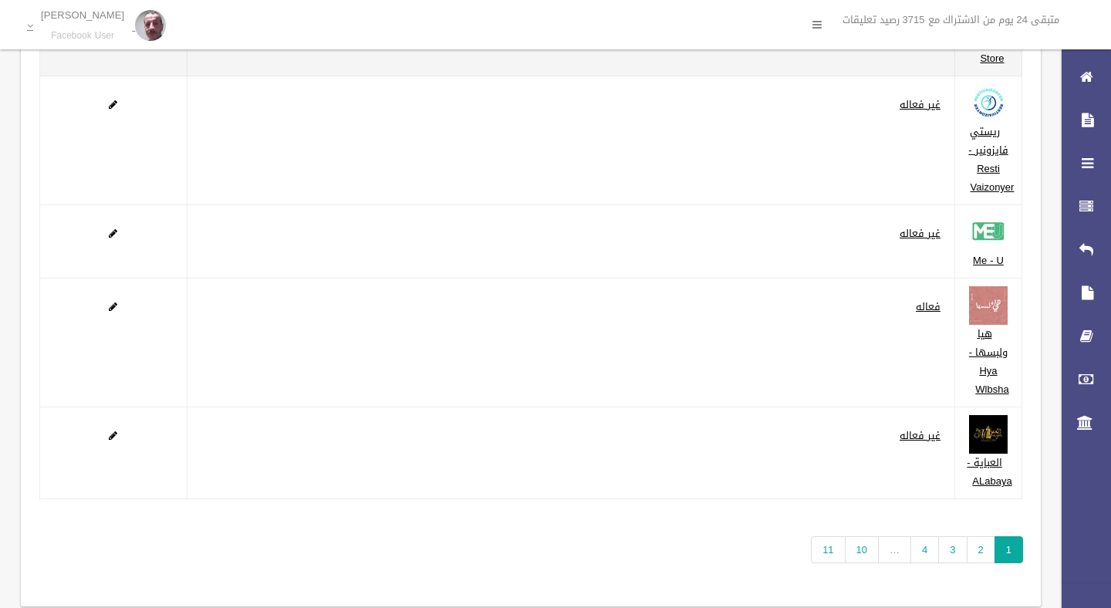
scroll to position [242, 0]
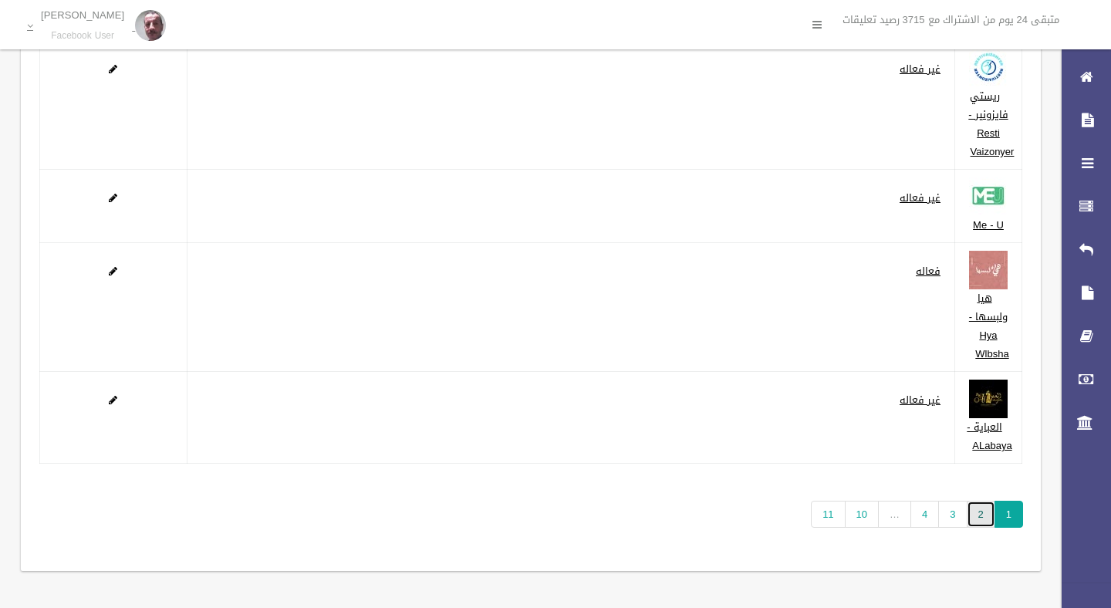
click at [980, 516] on link "2" at bounding box center [981, 514] width 29 height 27
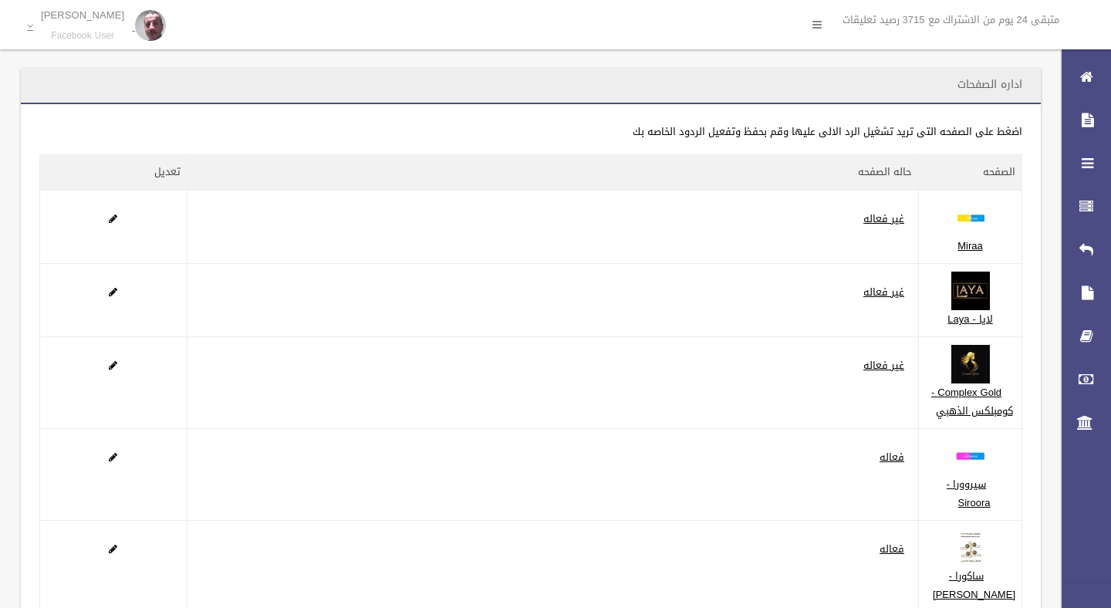
scroll to position [205, 0]
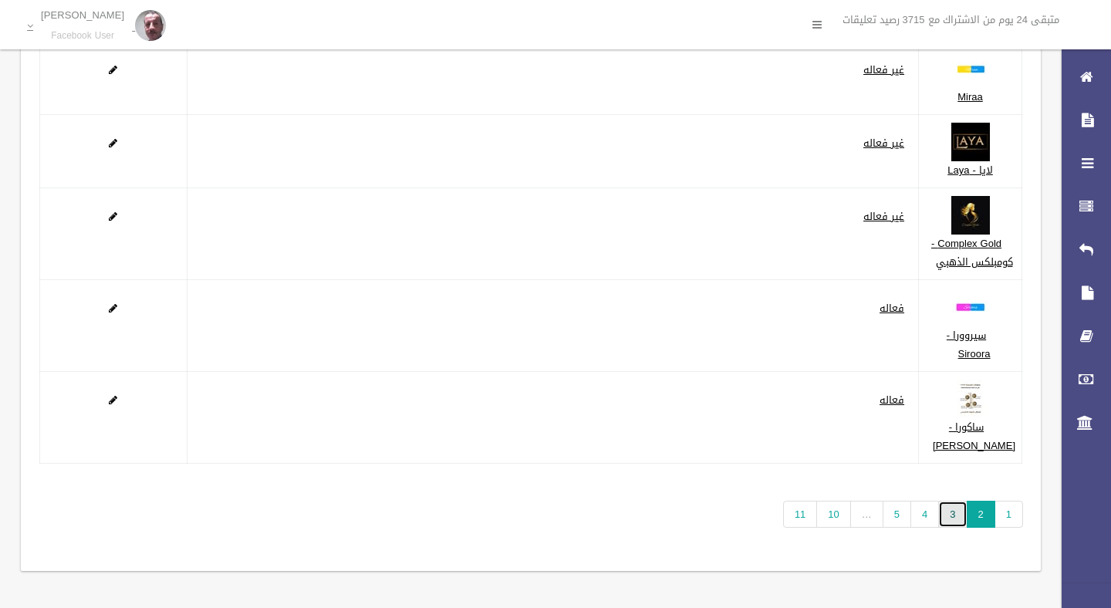
click at [955, 515] on link "3" at bounding box center [952, 514] width 29 height 27
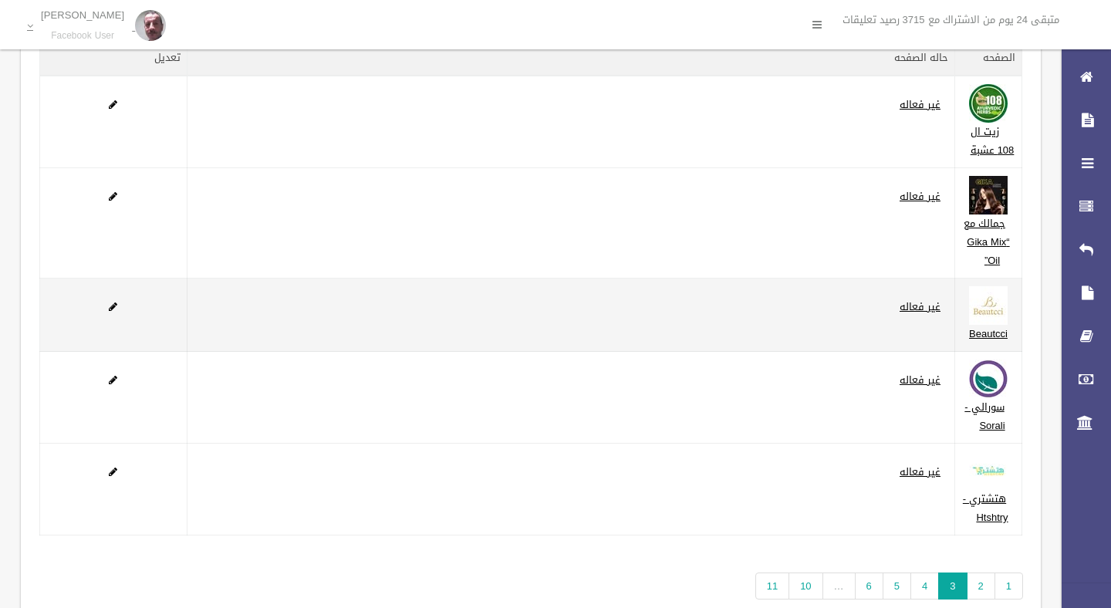
scroll to position [186, 0]
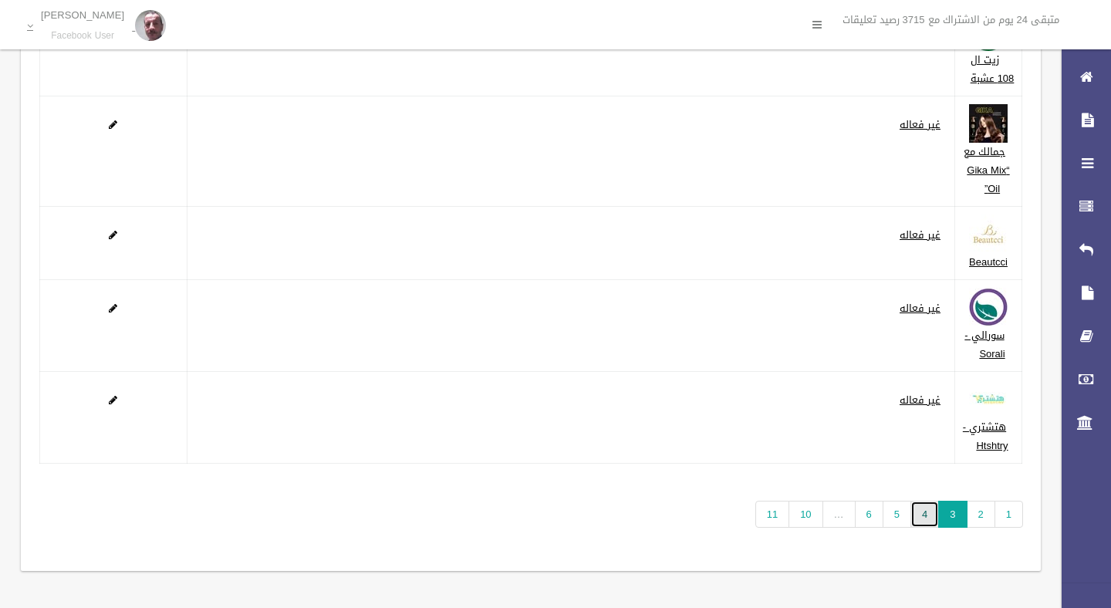
click at [925, 514] on link "4" at bounding box center [925, 514] width 29 height 27
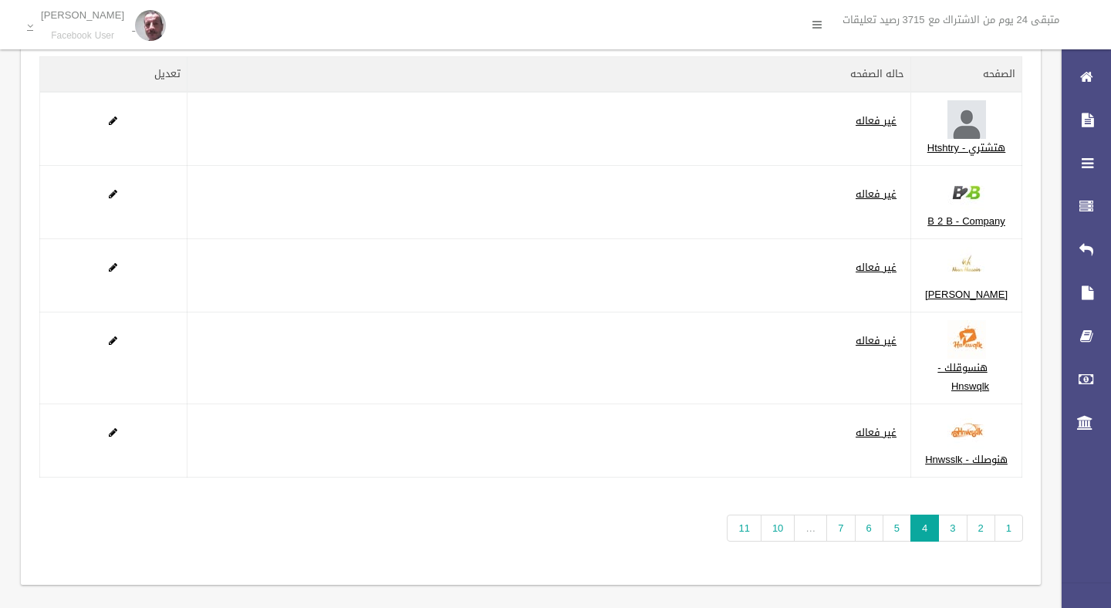
scroll to position [205, 0]
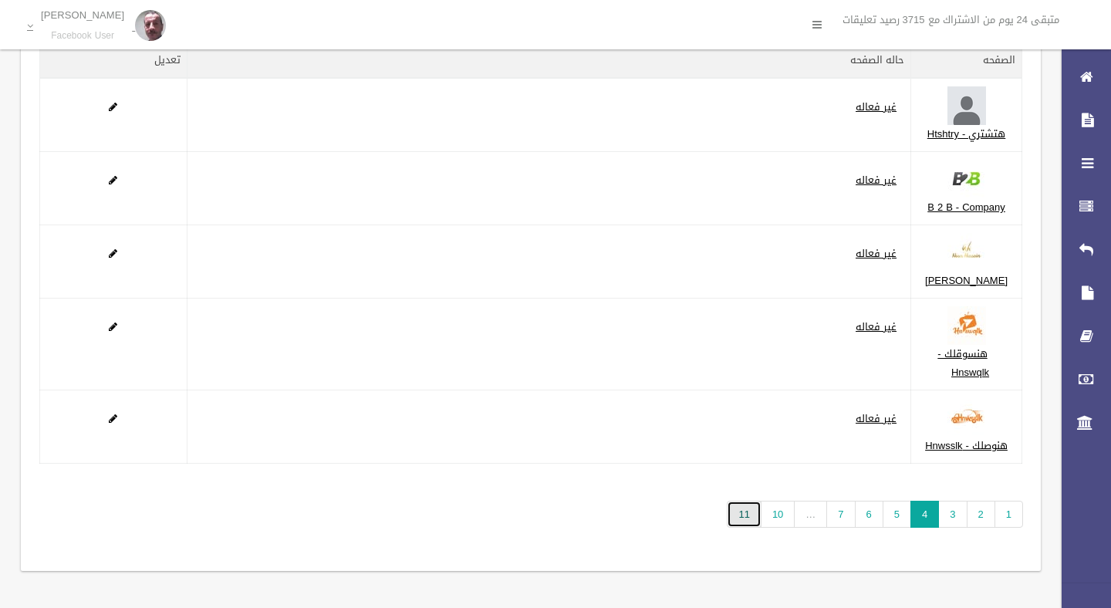
click at [743, 516] on link "11" at bounding box center [744, 514] width 34 height 27
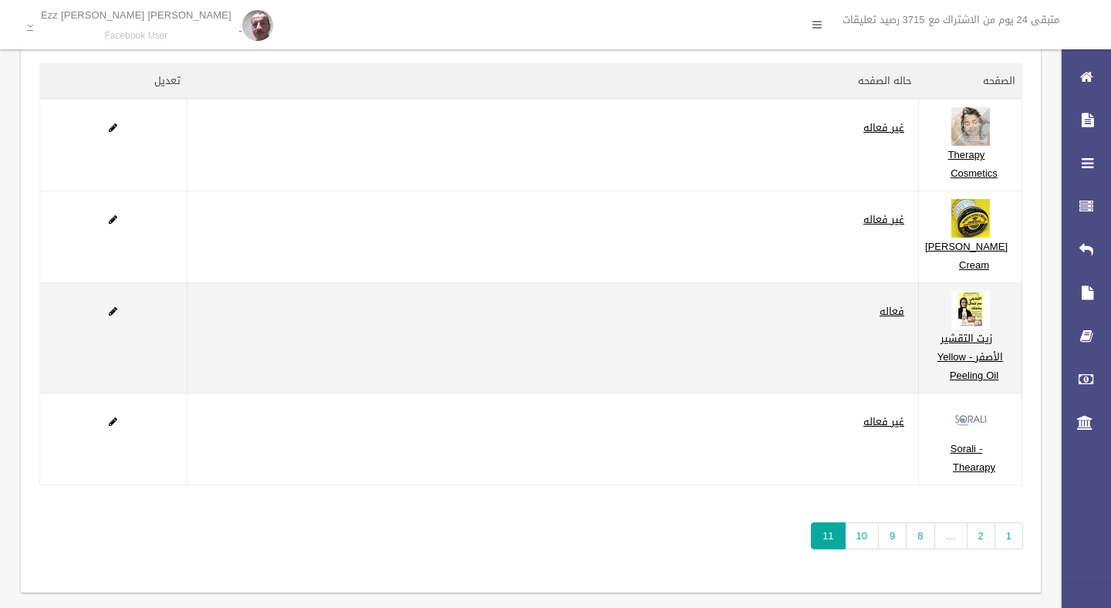
scroll to position [87, 0]
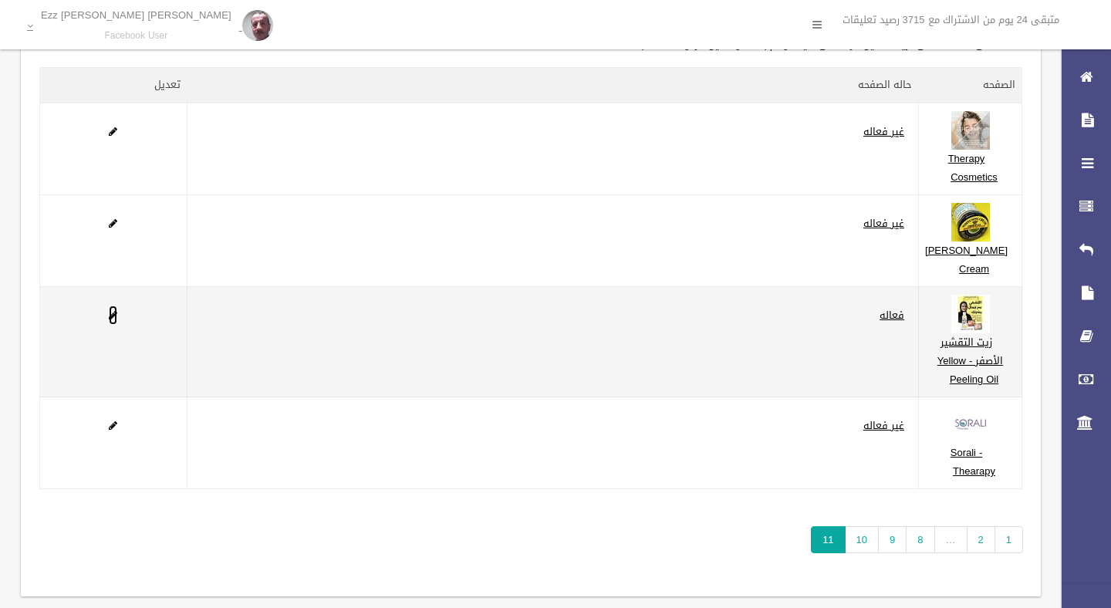
click at [113, 320] on span at bounding box center [113, 315] width 8 height 10
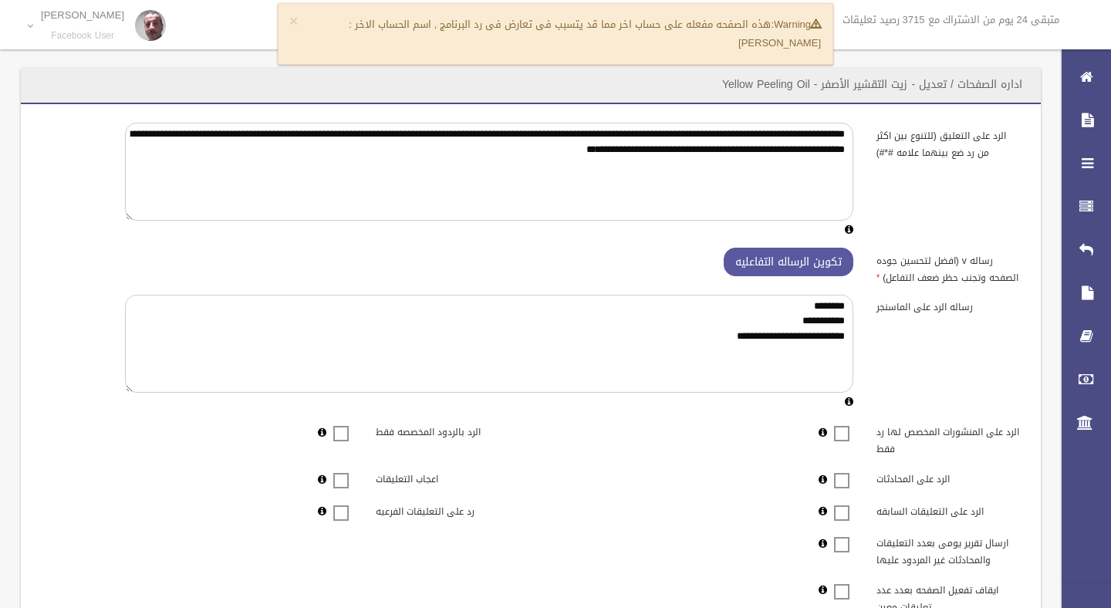
scroll to position [316, 0]
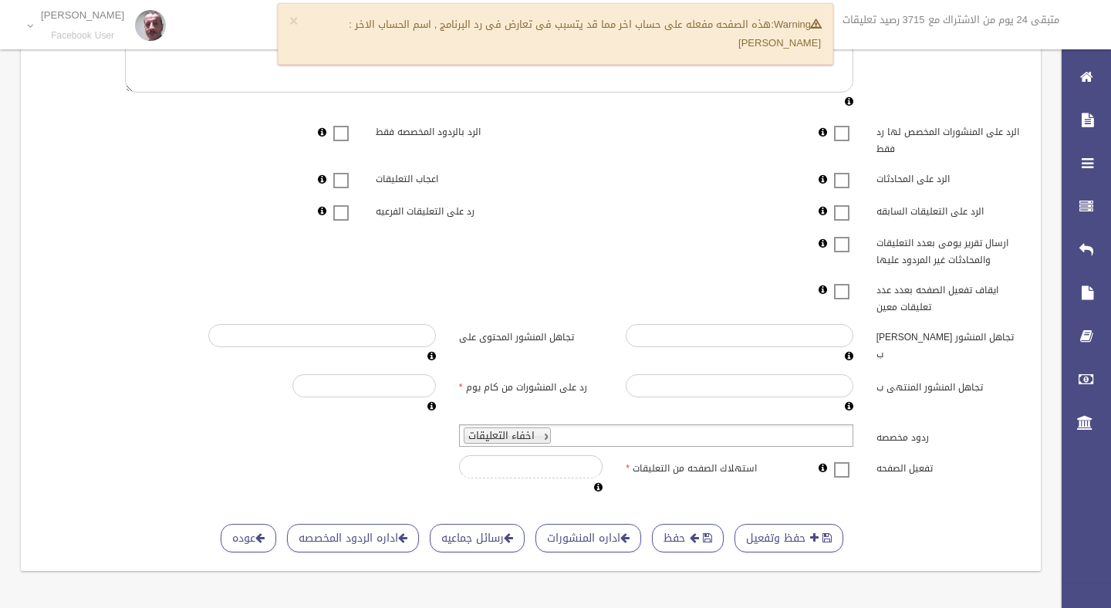
click at [844, 471] on label at bounding box center [841, 469] width 23 height 19
click at [709, 543] on span "submit" at bounding box center [707, 538] width 9 height 11
click at [690, 536] on span "submit" at bounding box center [694, 538] width 9 height 11
click at [694, 541] on span "submit" at bounding box center [694, 538] width 9 height 11
click at [375, 455] on div "**********" at bounding box center [530, 159] width 983 height 675
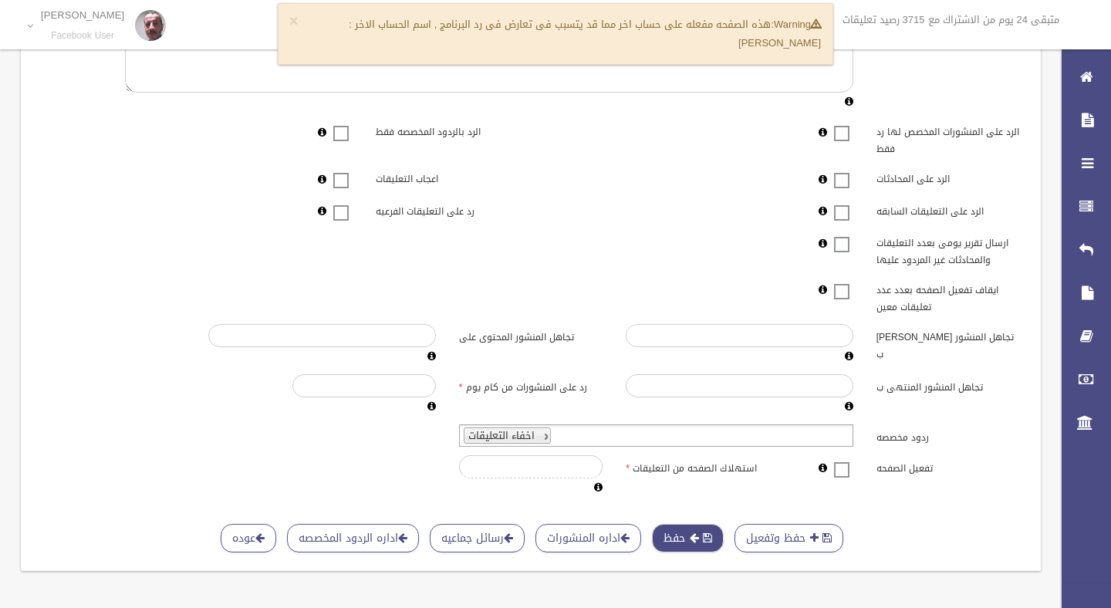
click at [695, 530] on button "حفظ" at bounding box center [688, 538] width 72 height 29
click at [705, 535] on span "submit" at bounding box center [707, 538] width 9 height 11
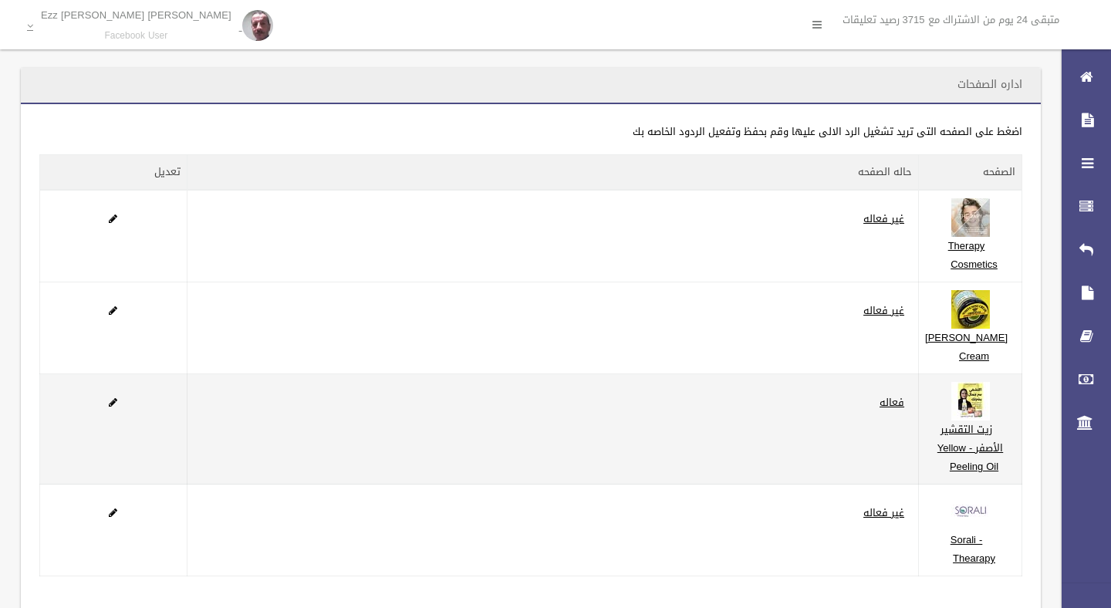
scroll to position [205, 0]
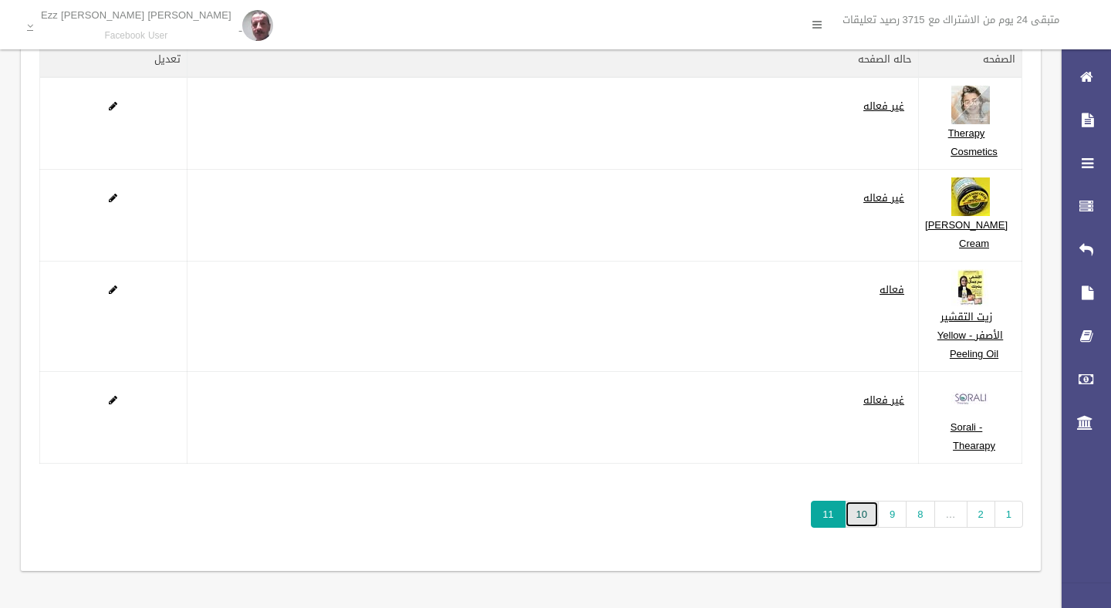
click at [862, 514] on link "10" at bounding box center [862, 514] width 34 height 27
